Goal: Book appointment/travel/reservation

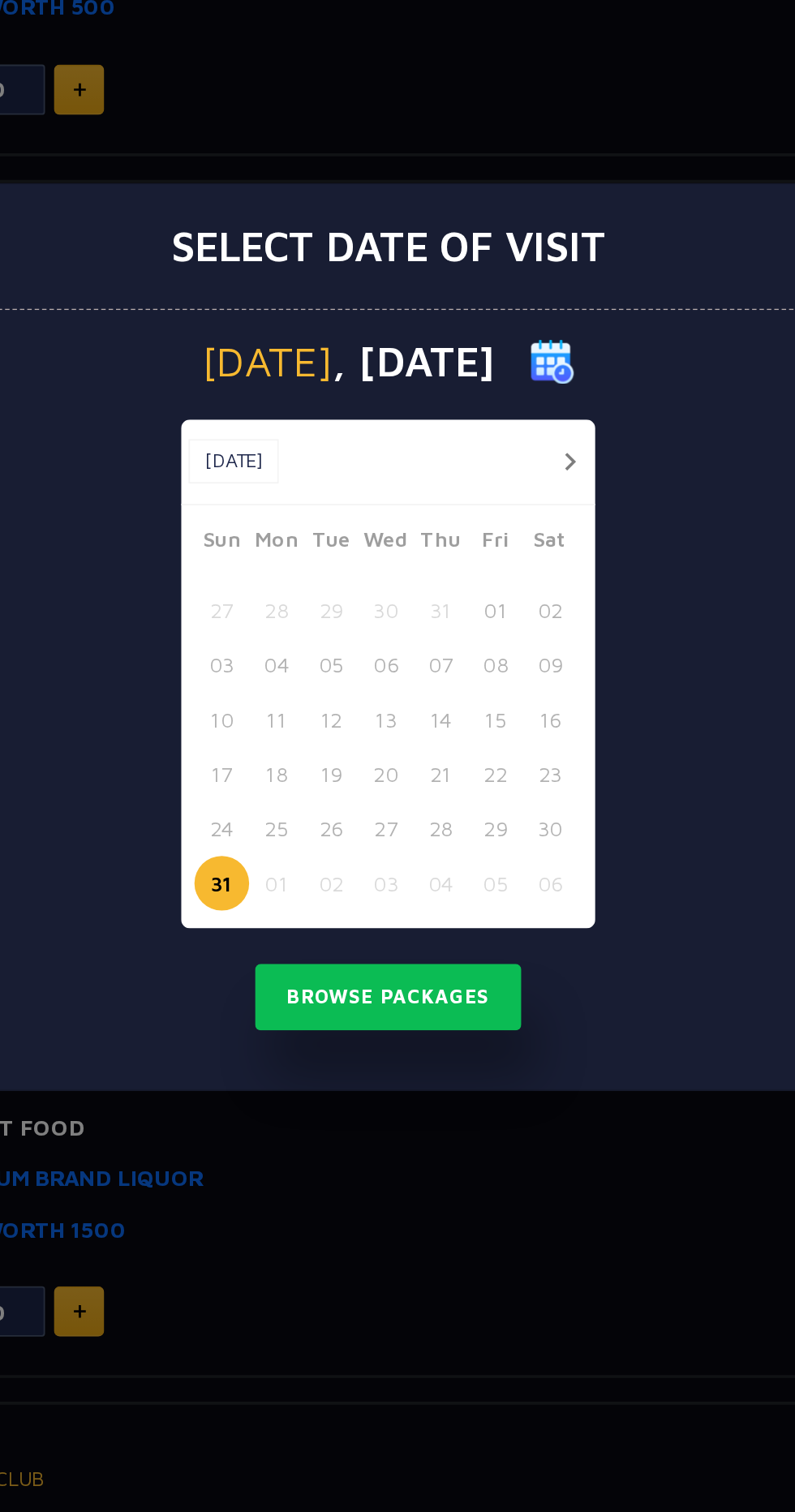
click at [497, 658] on button "button" at bounding box center [497, 659] width 21 height 21
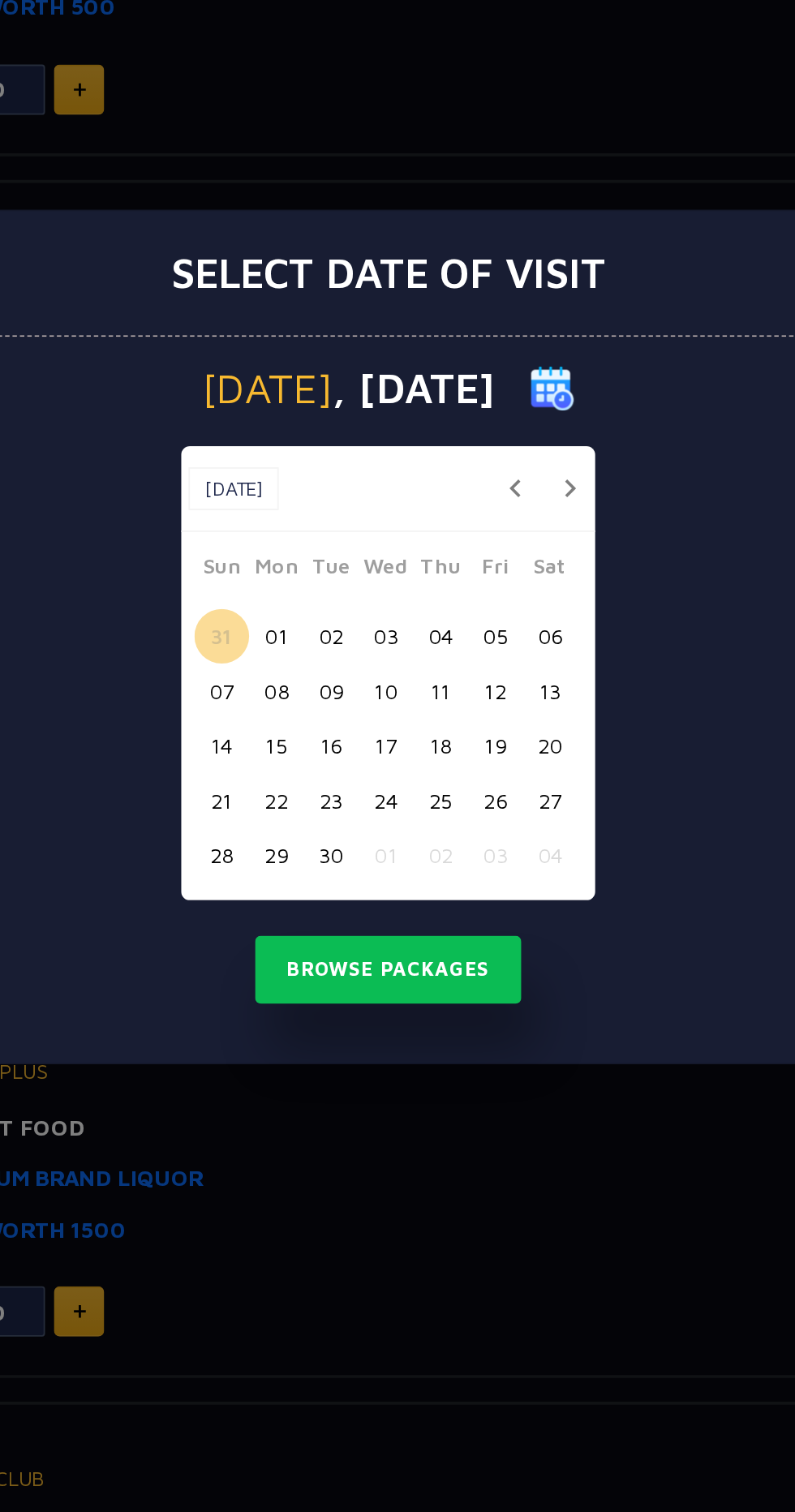
click at [497, 676] on button "button" at bounding box center [497, 674] width 21 height 21
click at [309, 848] on button "19" at bounding box center [305, 846] width 30 height 30
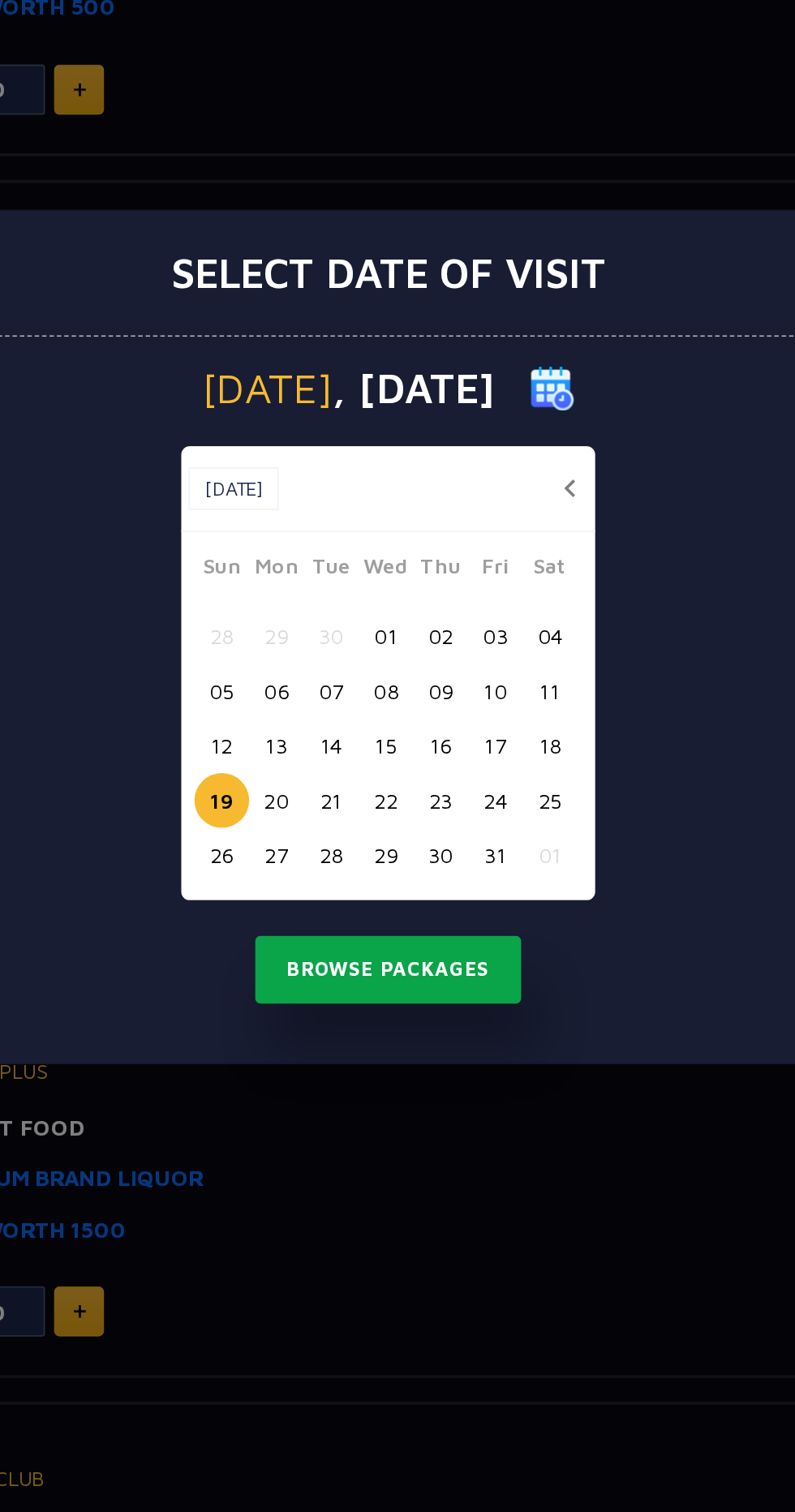
click at [364, 947] on button "Browse Packages" at bounding box center [397, 938] width 146 height 37
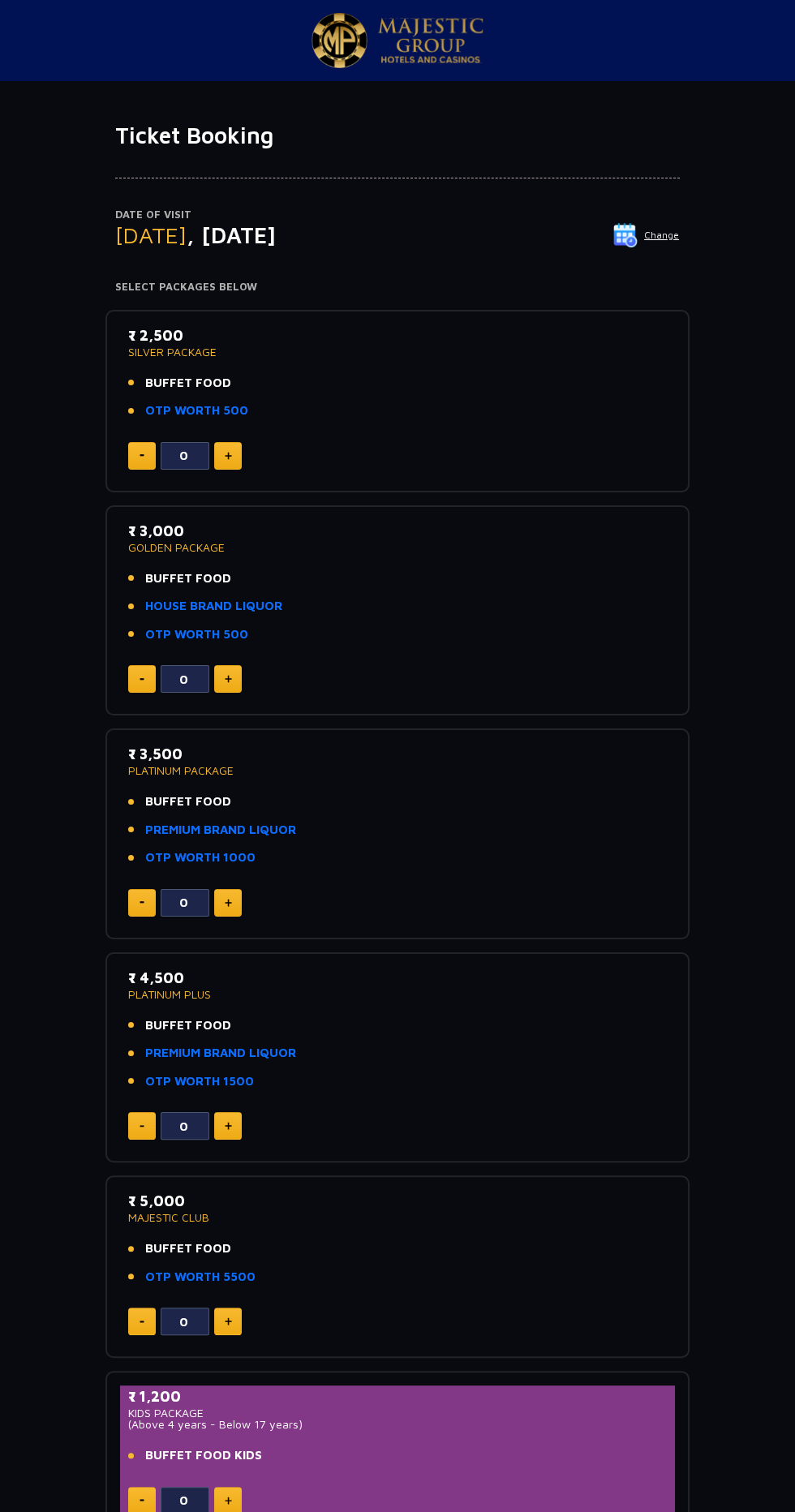
click at [636, 237] on img at bounding box center [625, 235] width 25 height 25
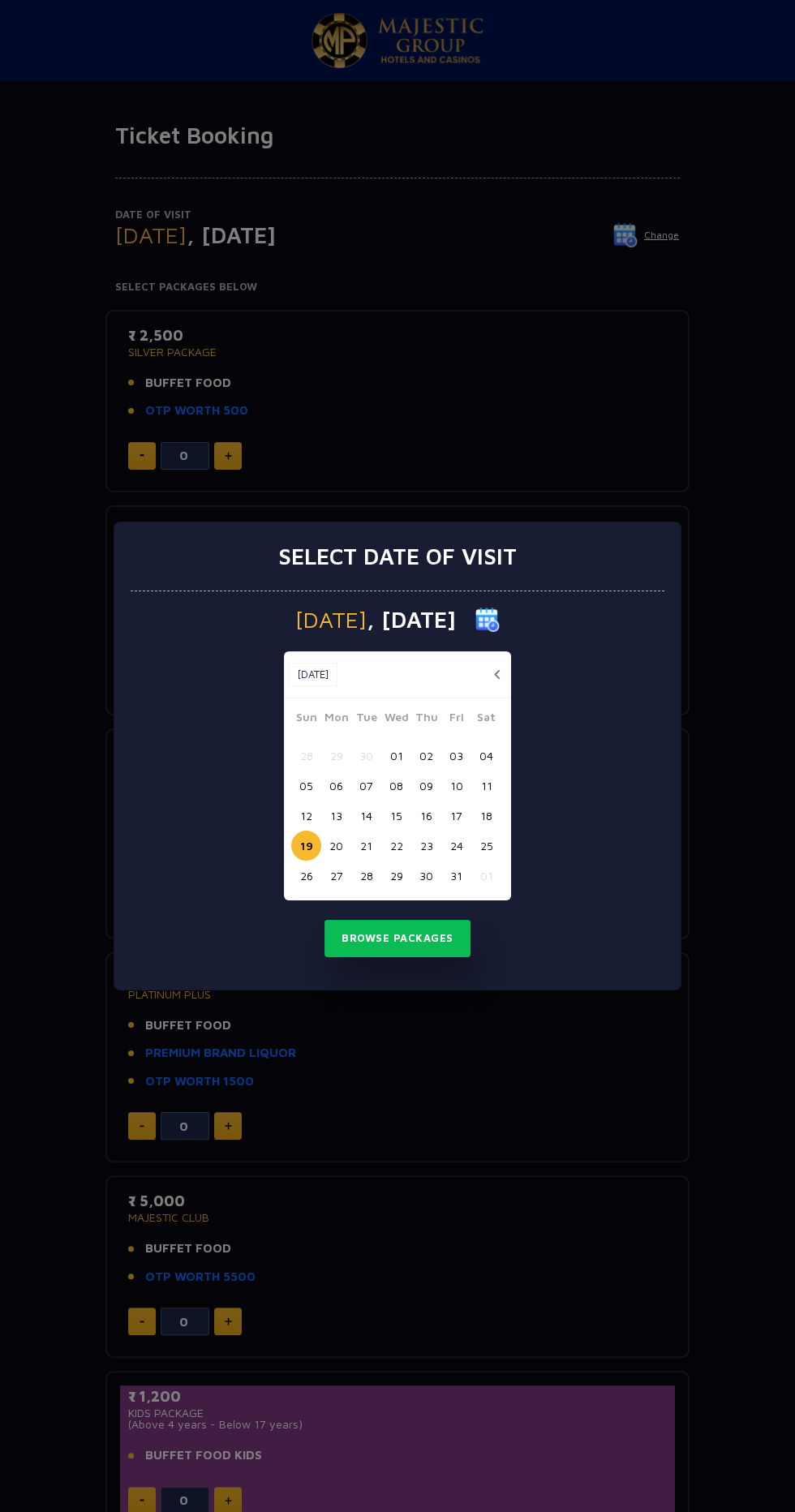
click at [422, 761] on button "02" at bounding box center [426, 755] width 30 height 30
click at [362, 947] on button "Browse Packages" at bounding box center [397, 938] width 146 height 37
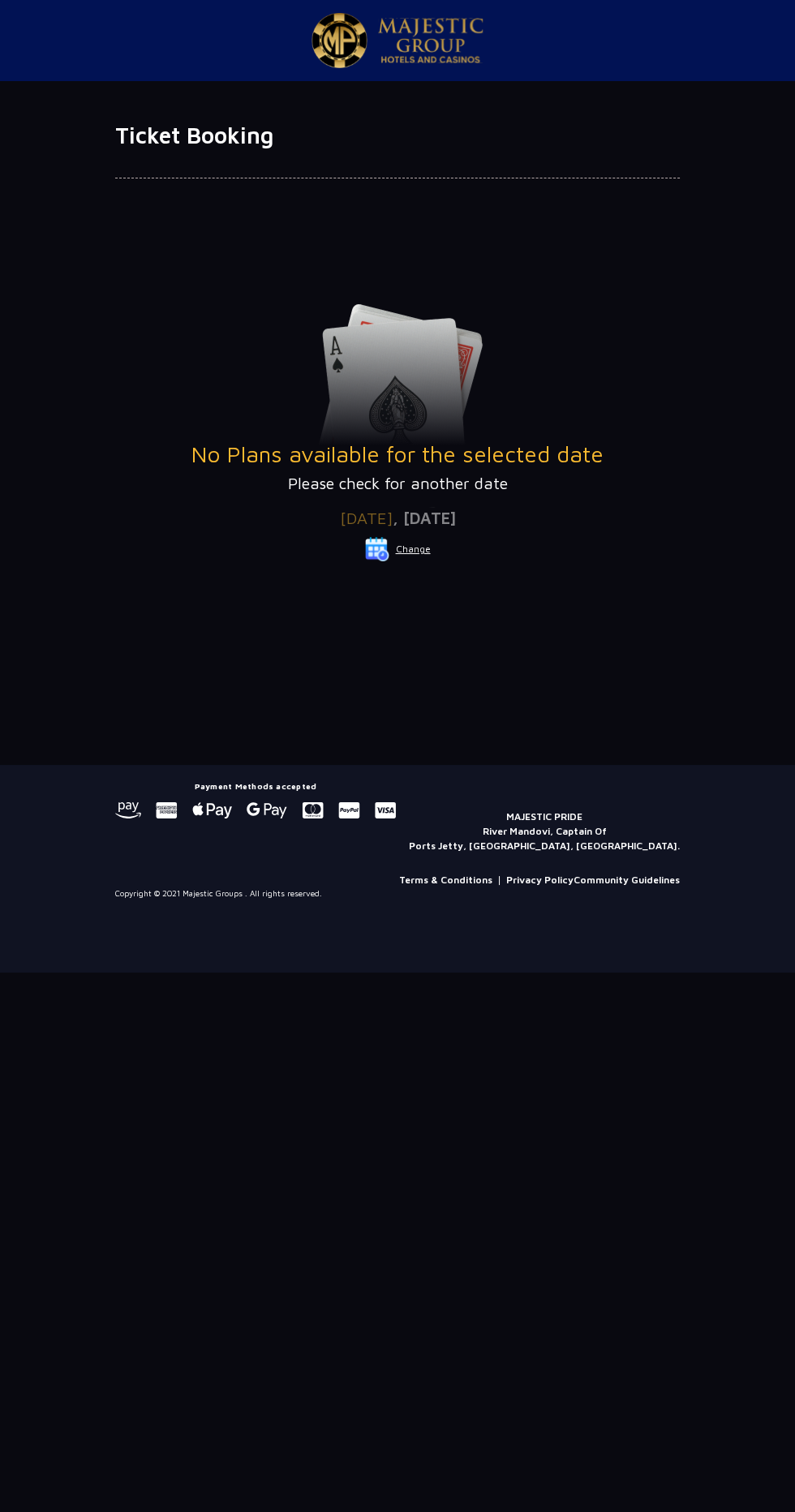
click at [385, 550] on img at bounding box center [376, 549] width 25 height 25
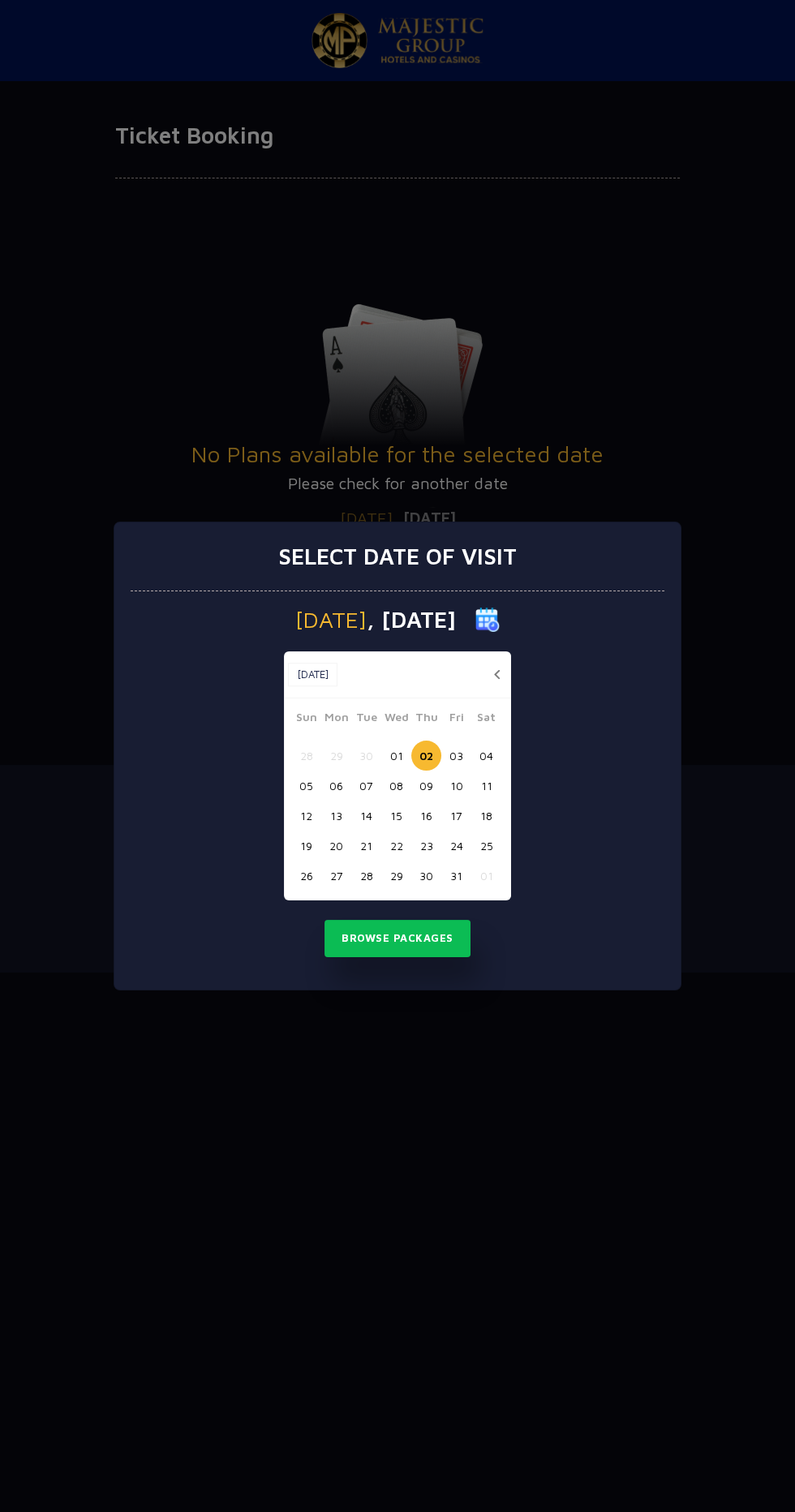
click at [305, 846] on button "19" at bounding box center [305, 846] width 30 height 30
click at [361, 938] on button "Browse Packages" at bounding box center [397, 938] width 146 height 37
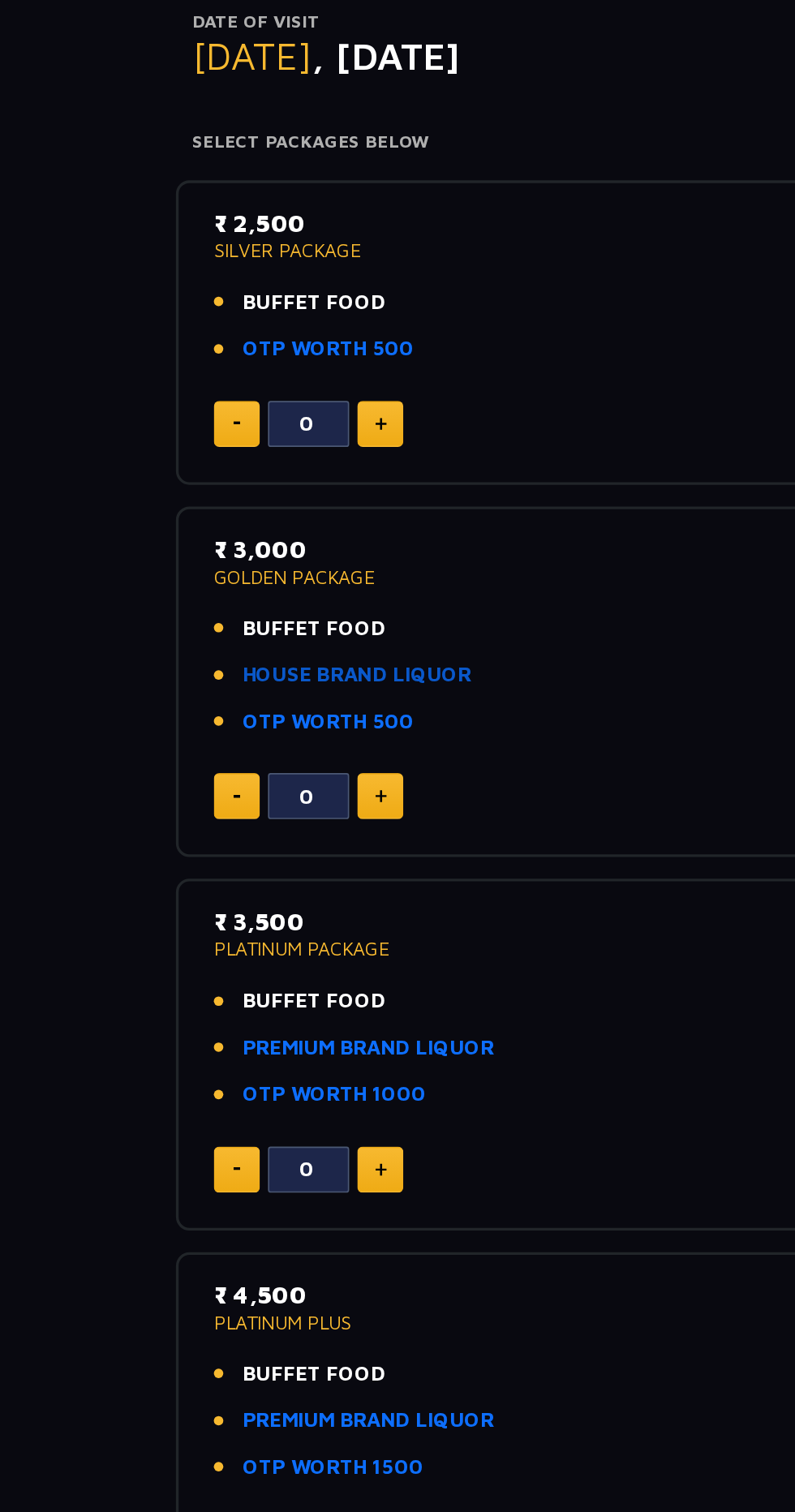
click at [175, 610] on link "HOUSE BRAND LIQUOR" at bounding box center [213, 606] width 137 height 19
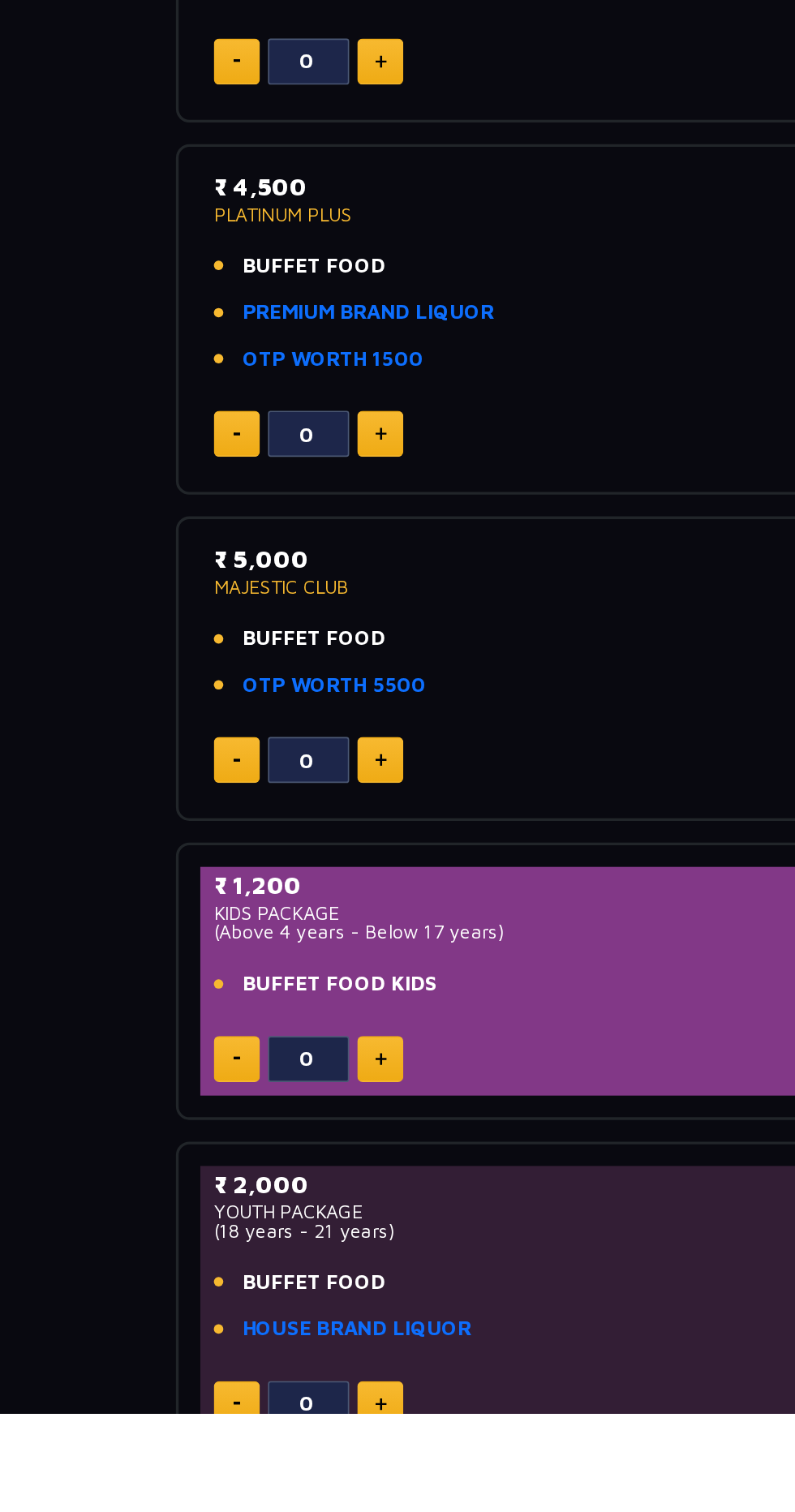
scroll to position [218, 0]
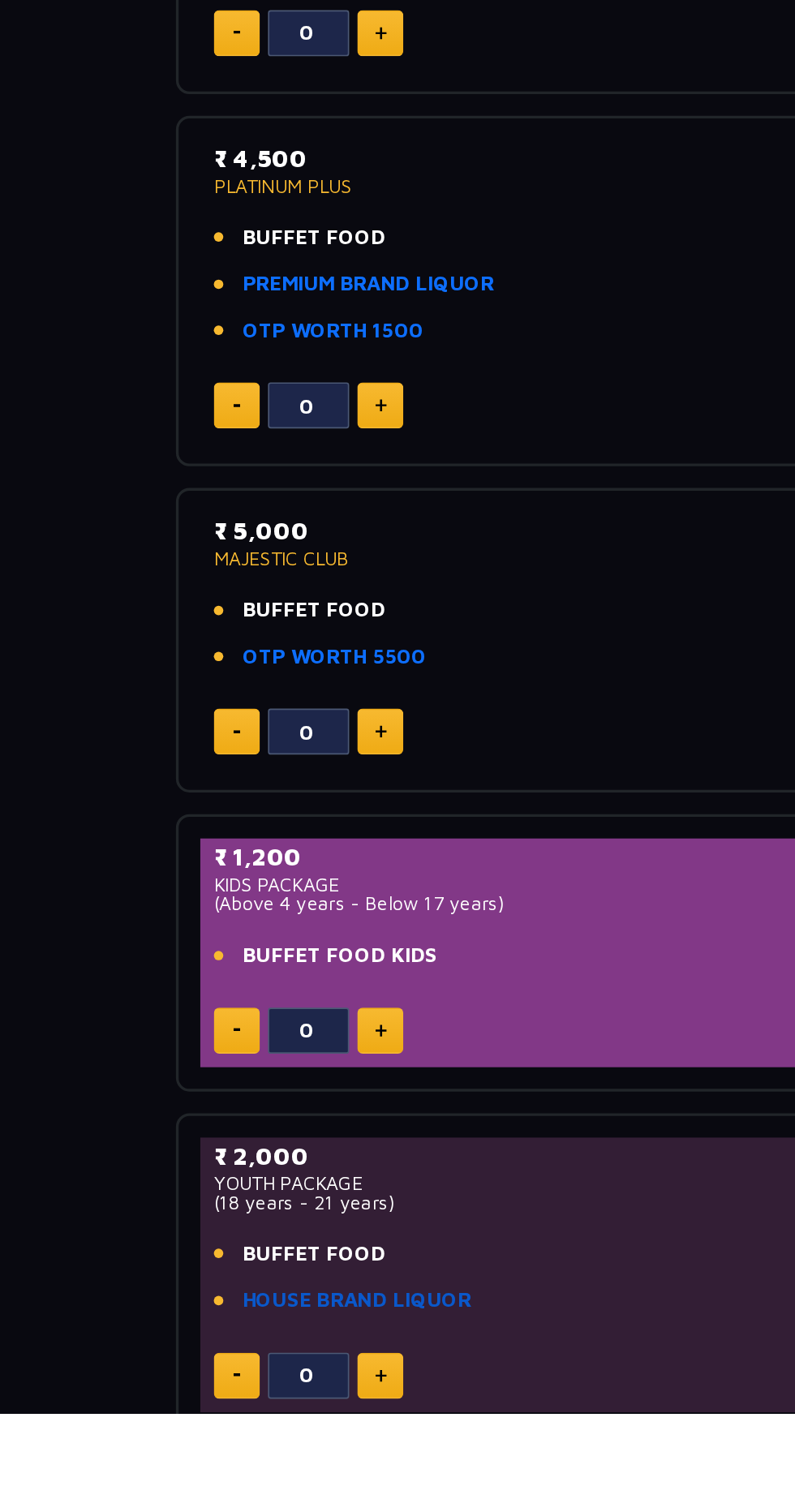
click at [254, 1443] on link "HOUSE BRAND LIQUOR" at bounding box center [213, 1444] width 137 height 19
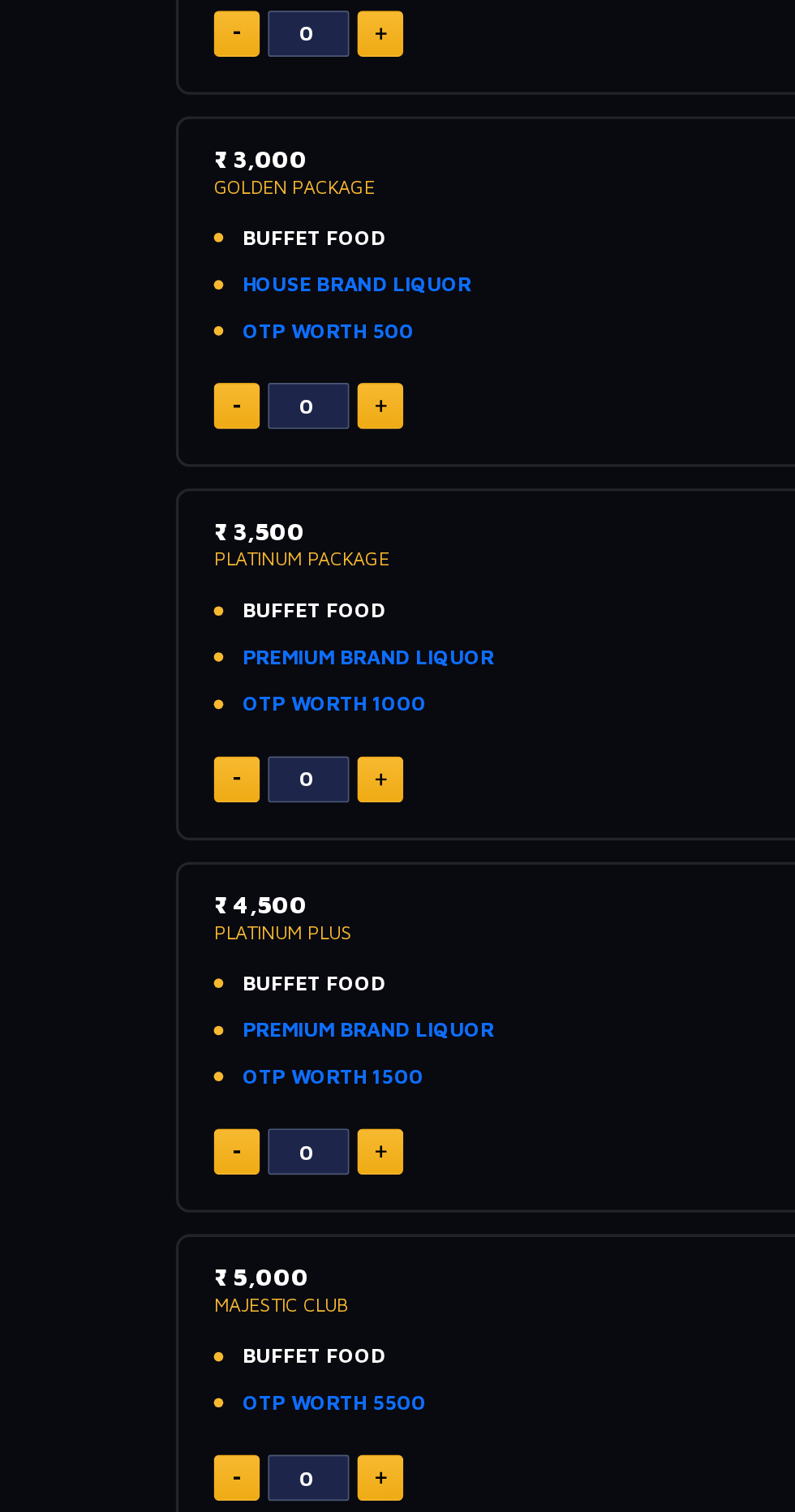
scroll to position [0, 0]
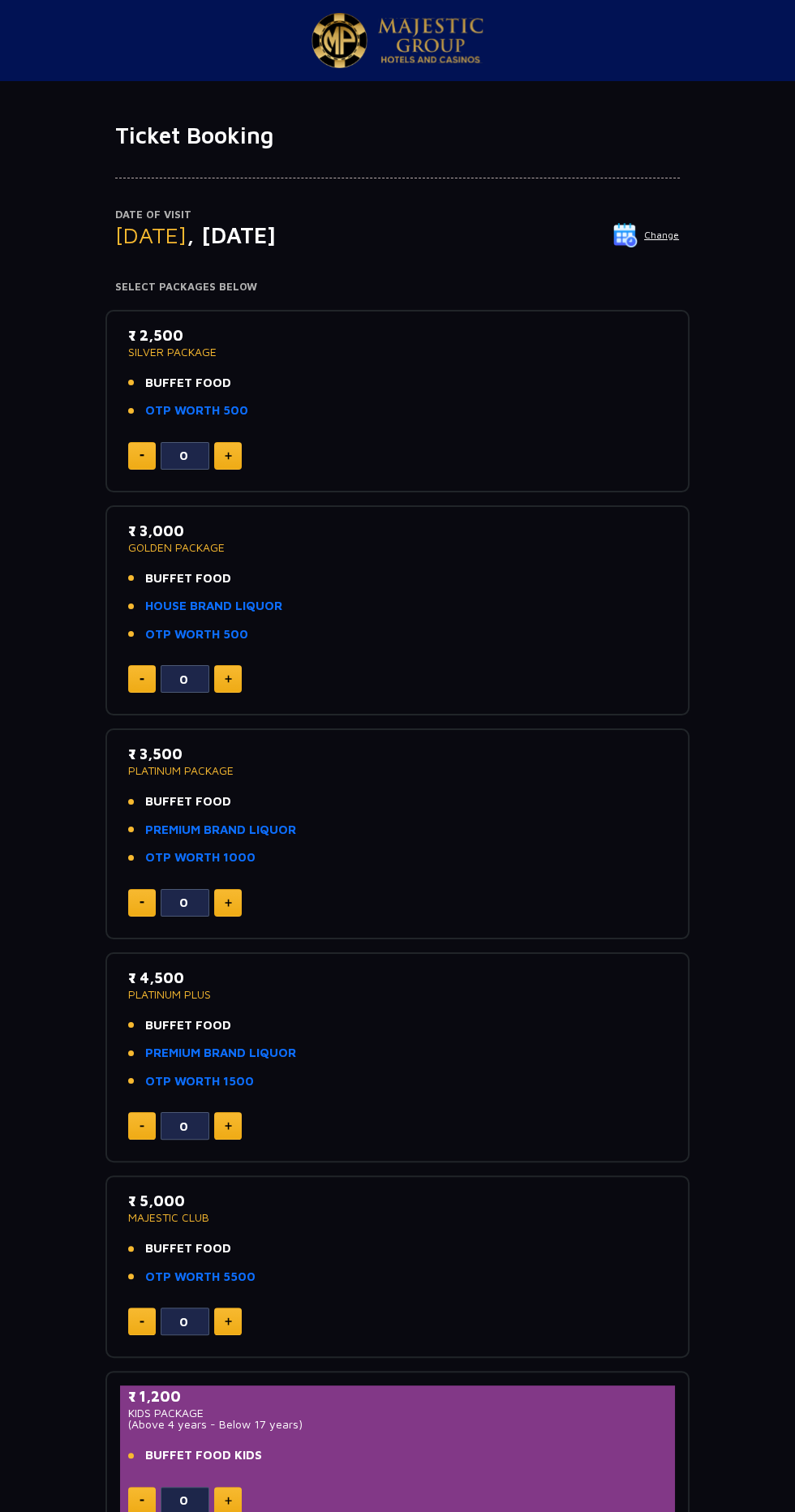
click at [352, 67] on img at bounding box center [339, 40] width 56 height 55
click at [631, 235] on img at bounding box center [625, 235] width 25 height 25
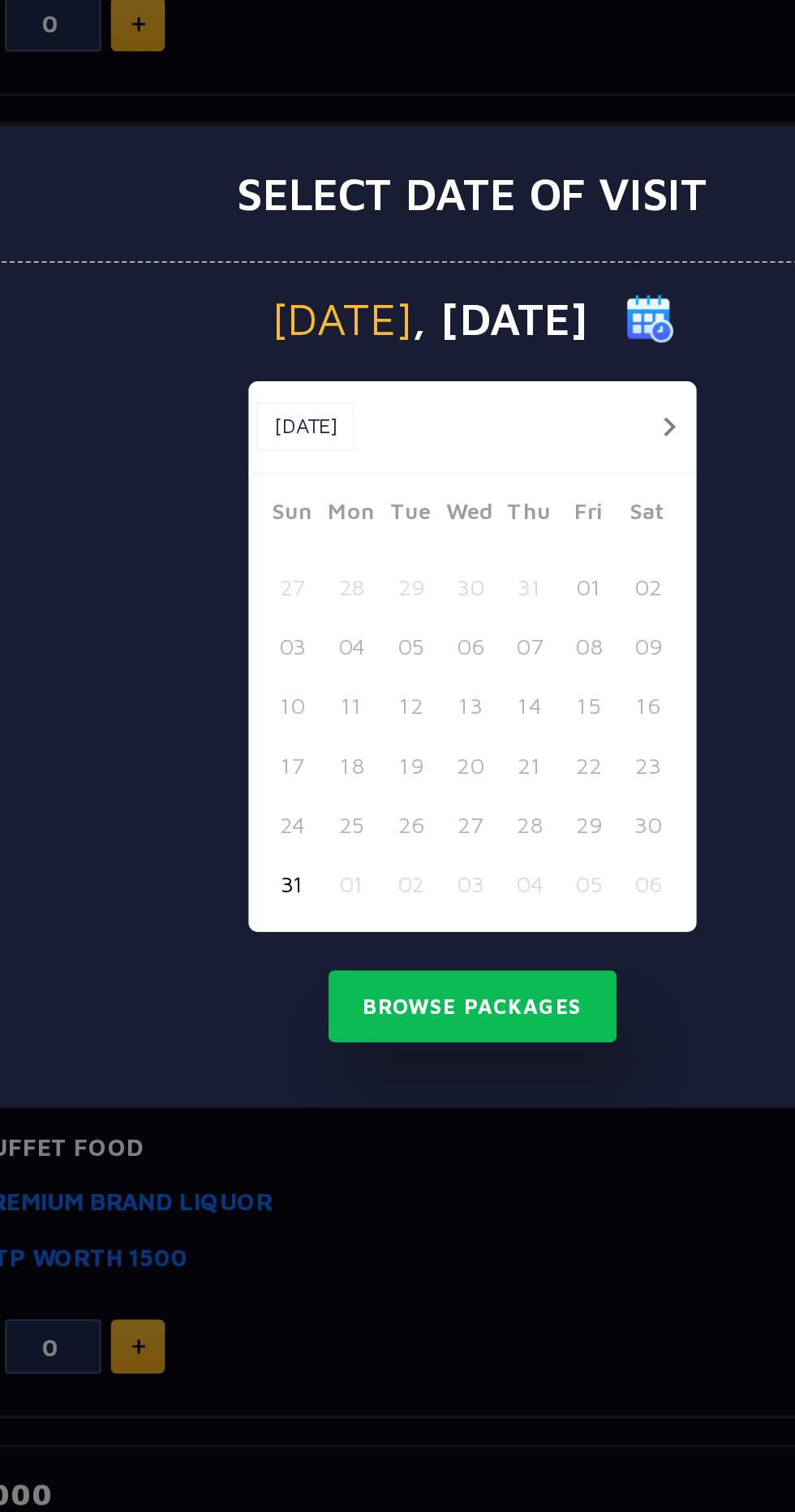
click at [497, 658] on button "button" at bounding box center [497, 659] width 21 height 21
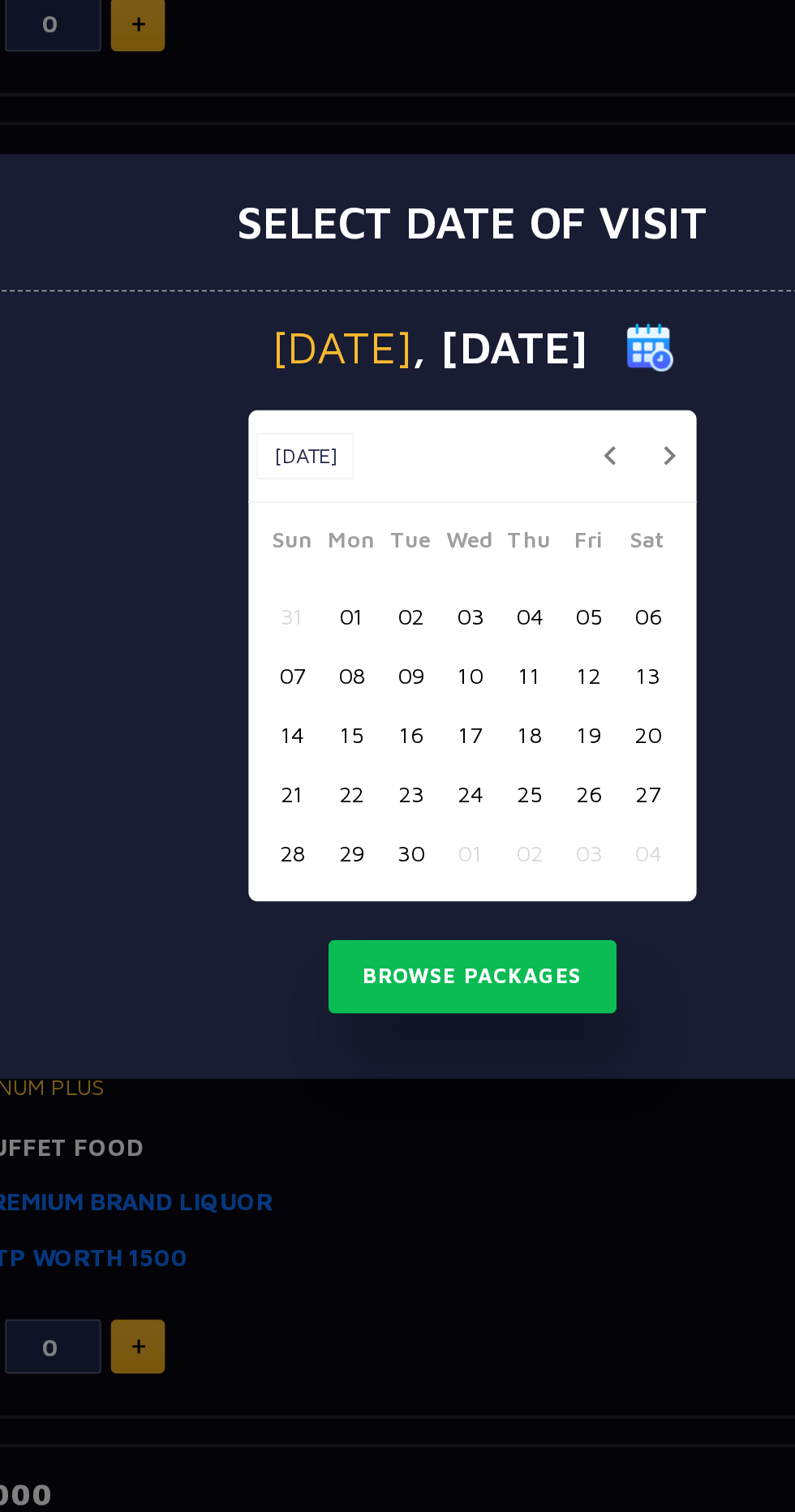
click at [502, 681] on button "button" at bounding box center [497, 674] width 21 height 21
click at [331, 846] on button "20" at bounding box center [336, 846] width 30 height 30
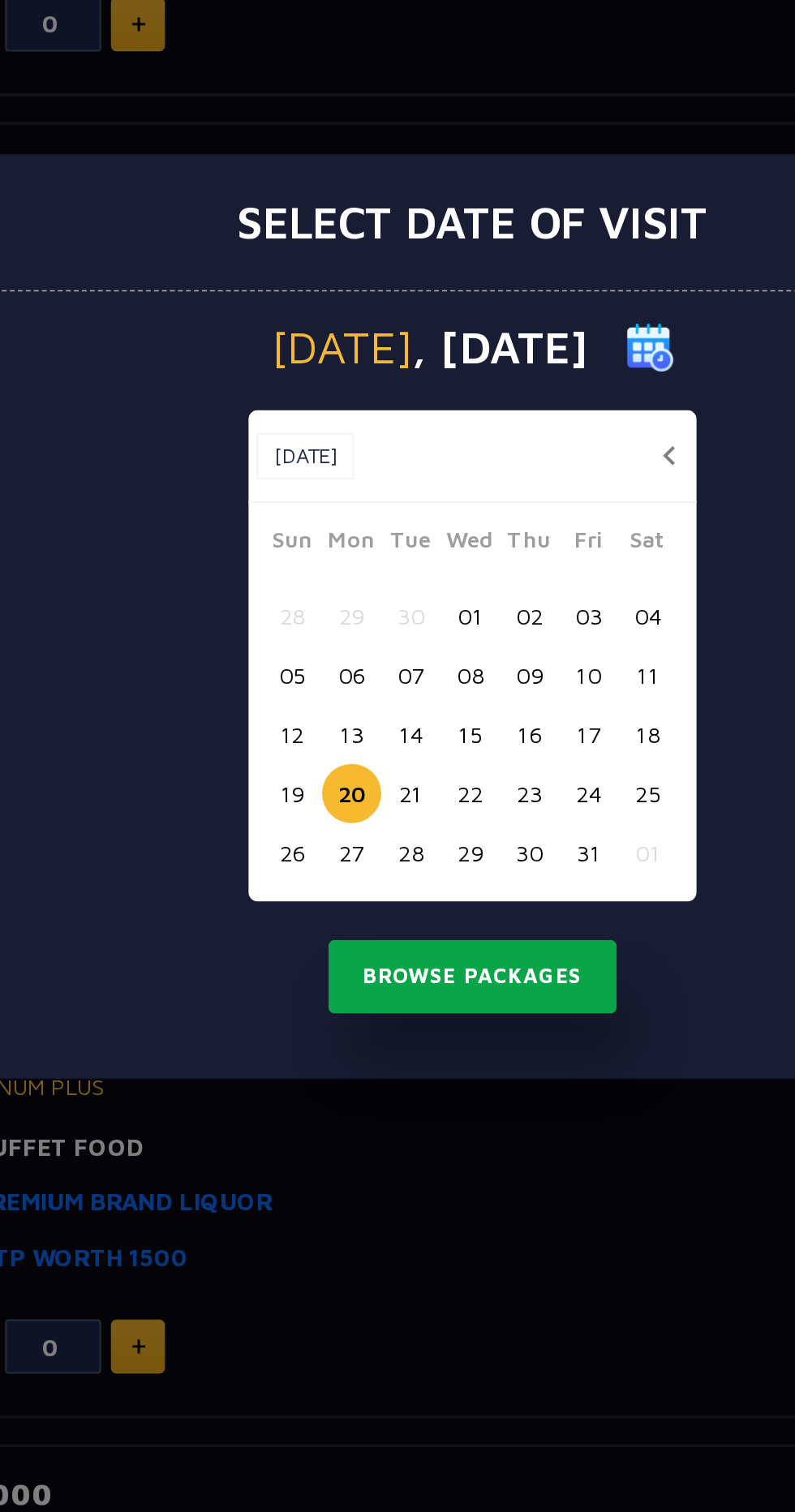
click at [357, 940] on button "Browse Packages" at bounding box center [397, 938] width 146 height 37
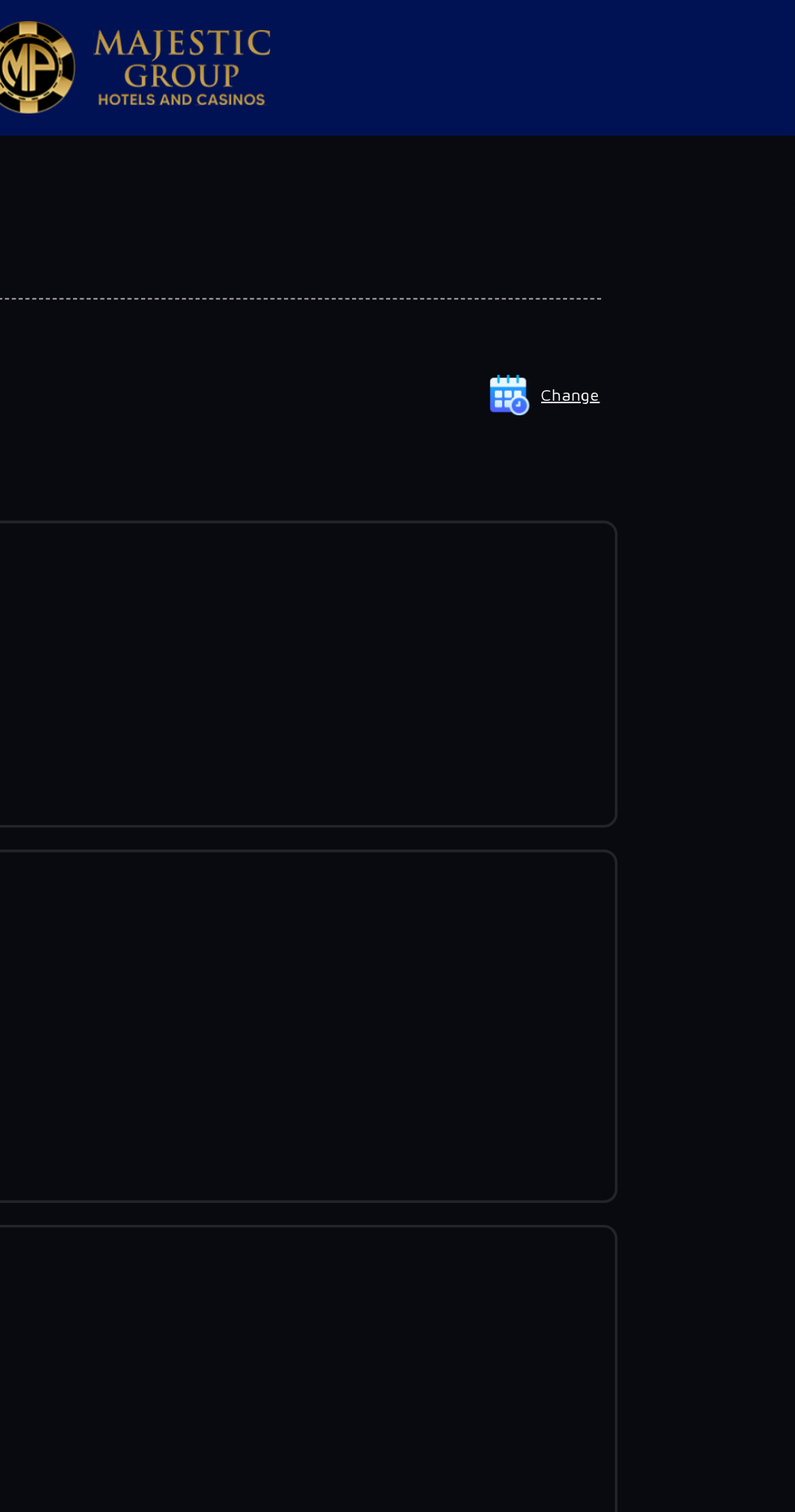
click at [424, 49] on img at bounding box center [431, 40] width 105 height 45
